Goal: Information Seeking & Learning: Learn about a topic

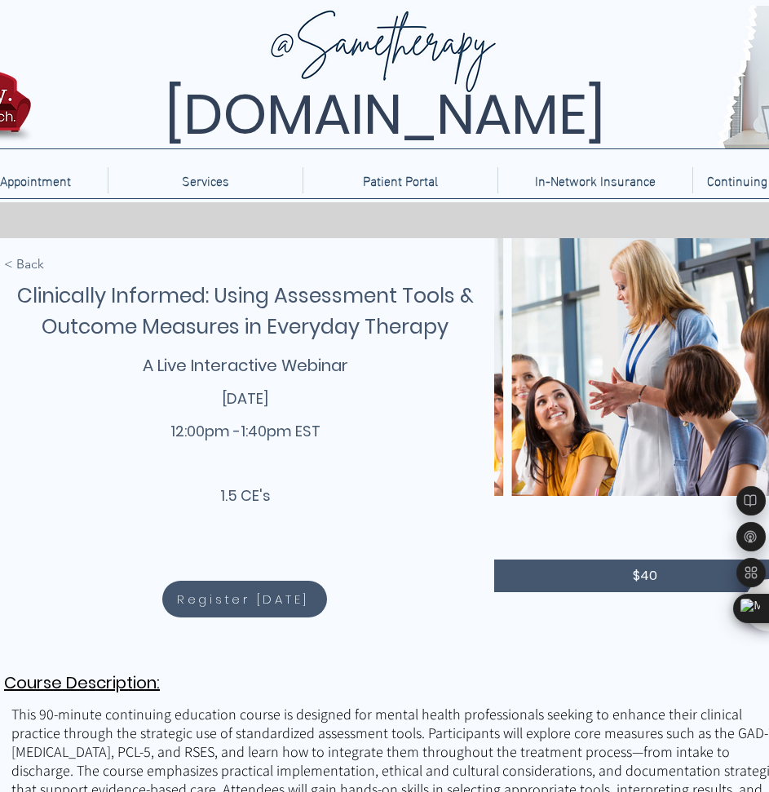
click at [51, 441] on div "main content" at bounding box center [398, 543] width 797 height 611
